Goal: Task Accomplishment & Management: Use online tool/utility

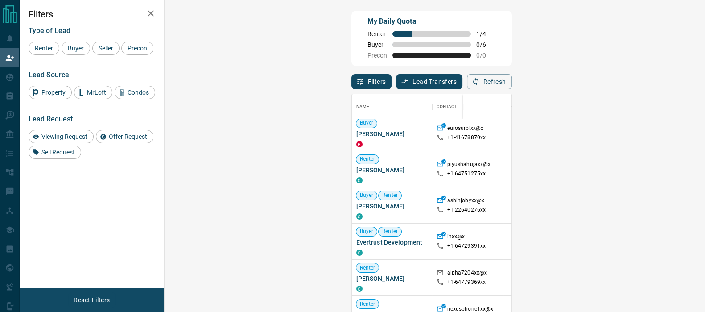
scroll to position [55, 0]
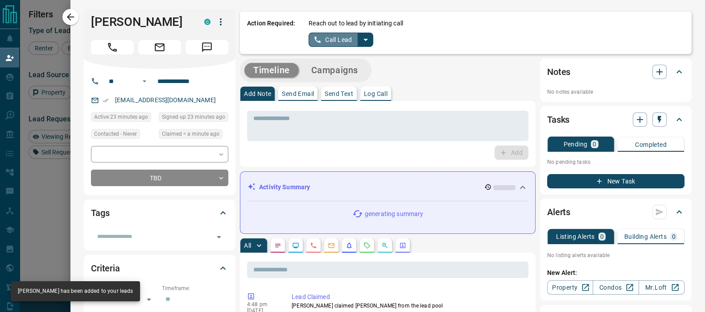
click at [329, 41] on button "Call Lead" at bounding box center [332, 40] width 49 height 14
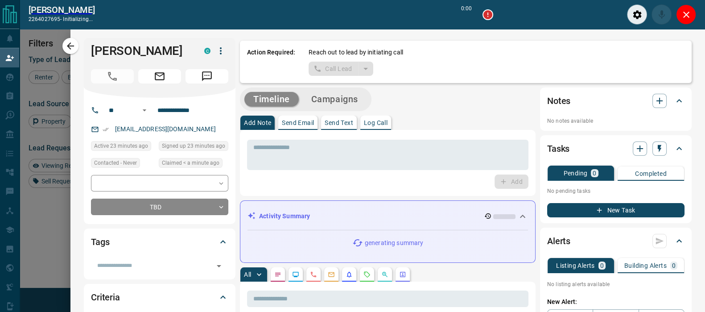
scroll to position [204, 513]
click at [684, 12] on icon "Close" at bounding box center [686, 15] width 6 height 6
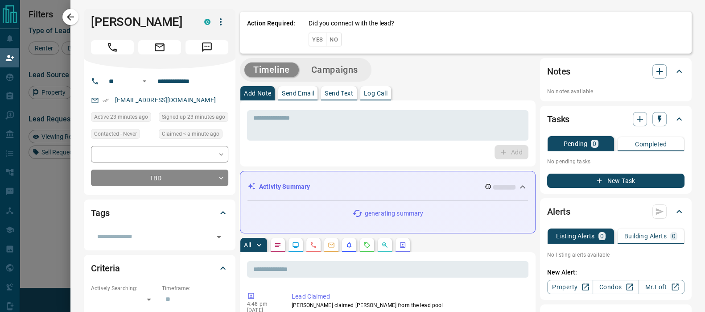
scroll to position [226, 513]
click at [312, 39] on button "Yes" at bounding box center [317, 40] width 18 height 14
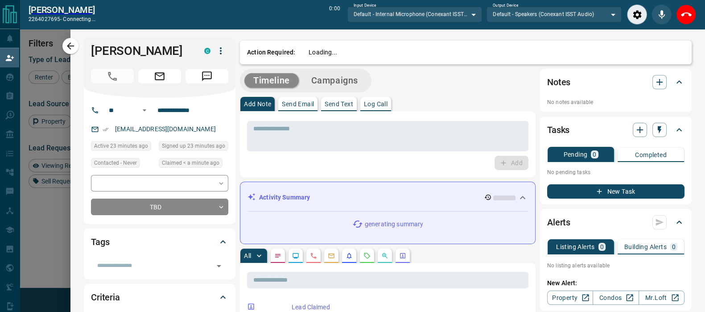
scroll to position [204, 513]
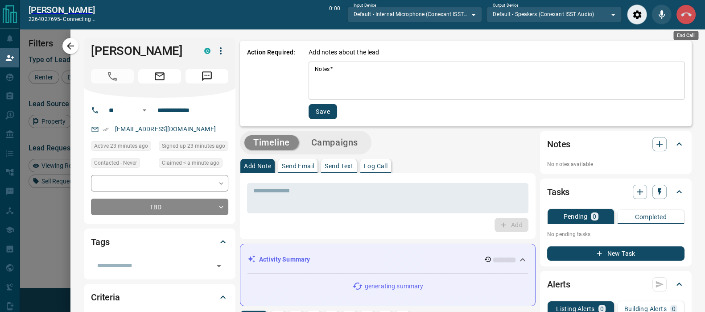
click at [678, 16] on button "End Call" at bounding box center [686, 14] width 20 height 20
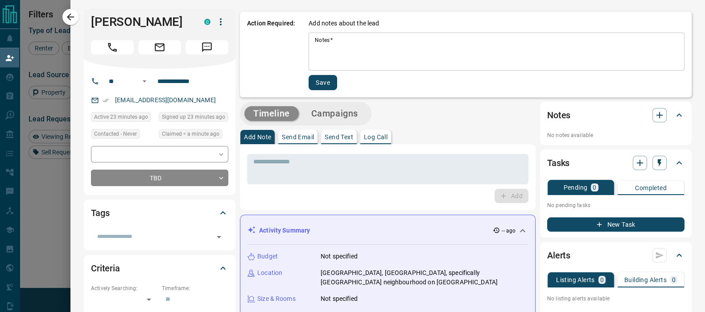
scroll to position [226, 513]
click at [359, 59] on textarea "Notes   *" at bounding box center [496, 52] width 363 height 30
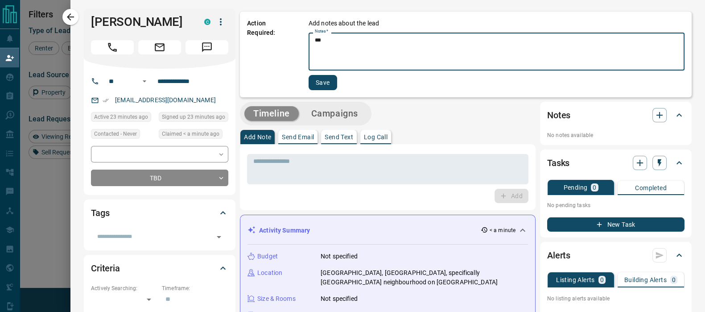
type textarea "***"
click at [318, 83] on button "Save" at bounding box center [322, 82] width 29 height 15
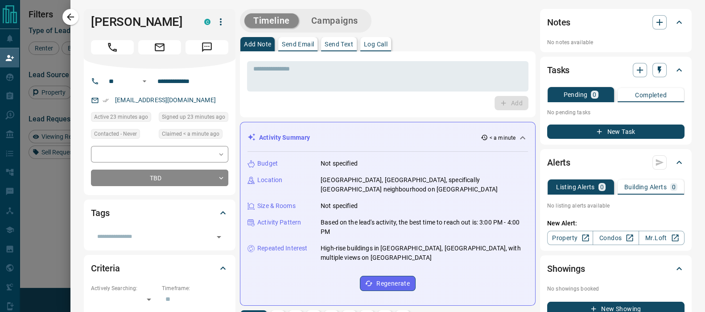
click at [74, 19] on icon "button" at bounding box center [70, 17] width 11 height 11
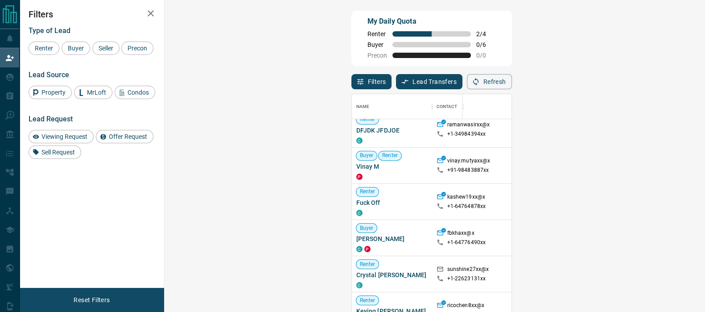
scroll to position [1331, 0]
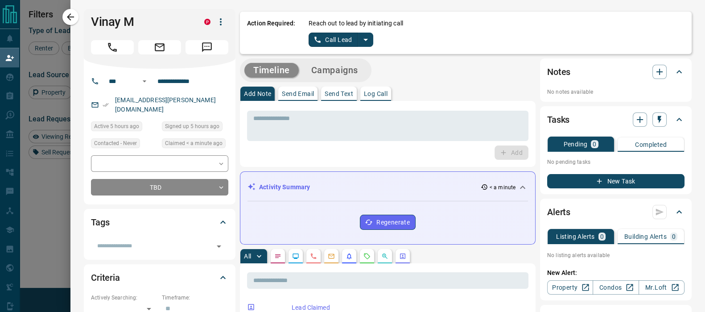
click at [314, 41] on icon "split button" at bounding box center [317, 40] width 6 height 6
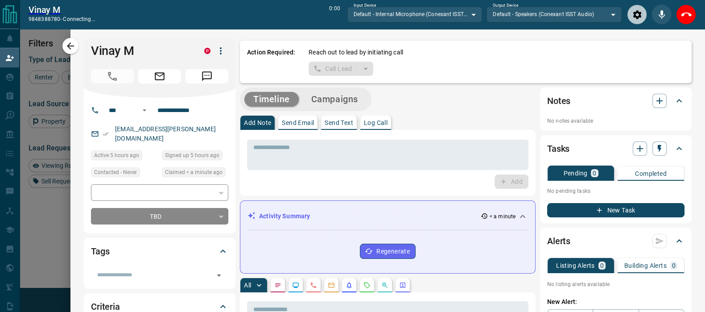
scroll to position [204, 513]
click at [686, 16] on icon "End Call" at bounding box center [686, 14] width 11 height 11
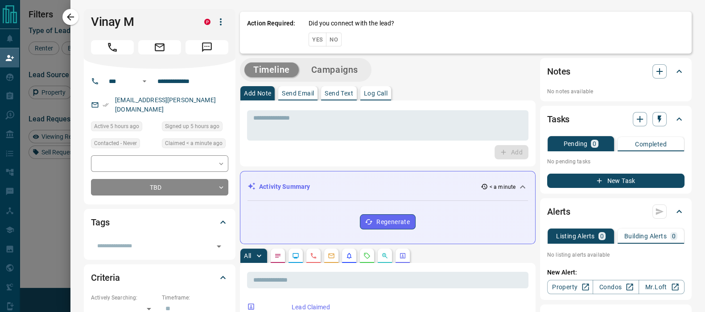
scroll to position [226, 513]
click at [309, 36] on button "Yes" at bounding box center [317, 40] width 18 height 14
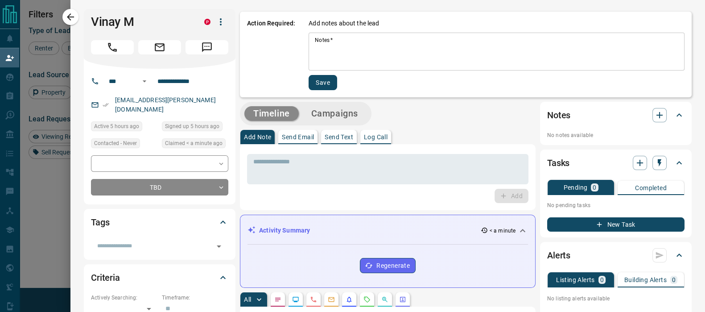
click at [372, 55] on textarea "Notes   *" at bounding box center [496, 52] width 363 height 30
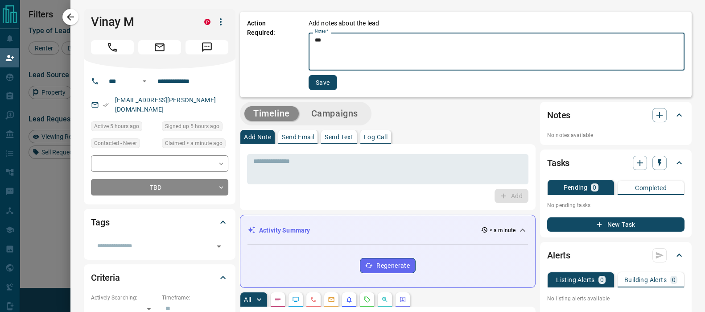
type textarea "***"
click at [321, 82] on button "Save" at bounding box center [322, 82] width 29 height 15
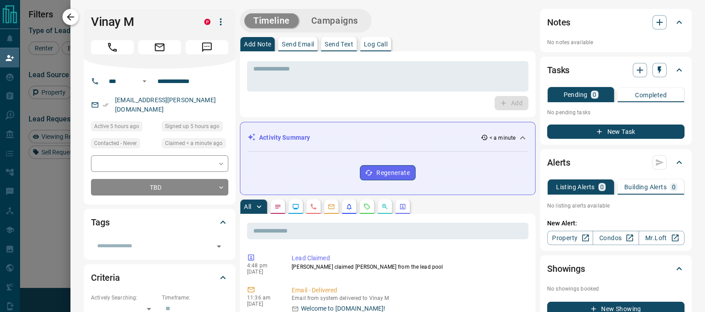
click at [65, 14] on button "button" at bounding box center [70, 17] width 16 height 16
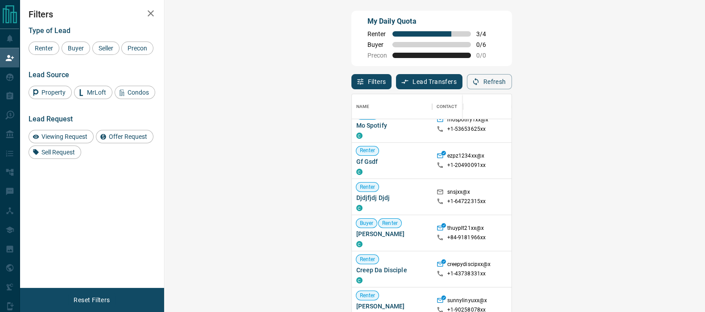
scroll to position [3320, 0]
